Goal: Transaction & Acquisition: Register for event/course

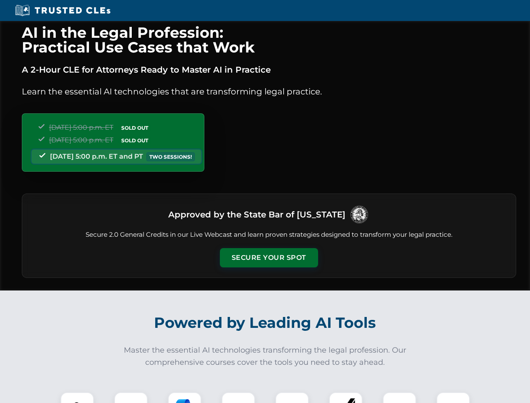
click at [269, 258] on button "Secure Your Spot" at bounding box center [269, 257] width 98 height 19
click at [77, 397] on img at bounding box center [77, 408] width 24 height 24
click at [131, 397] on div at bounding box center [131, 409] width 34 height 34
click at [185, 397] on div at bounding box center [185, 409] width 34 height 34
click at [238, 397] on img at bounding box center [238, 408] width 23 height 23
